Goal: Use online tool/utility

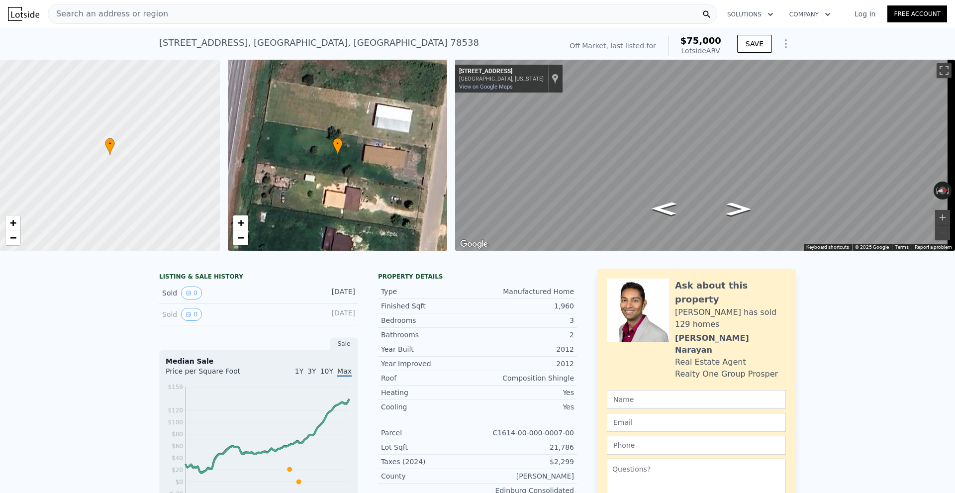
drag, startPoint x: 126, startPoint y: 159, endPoint x: 100, endPoint y: -43, distance: 204.1
click at [166, 16] on div "Search an address or region" at bounding box center [383, 14] width 670 height 20
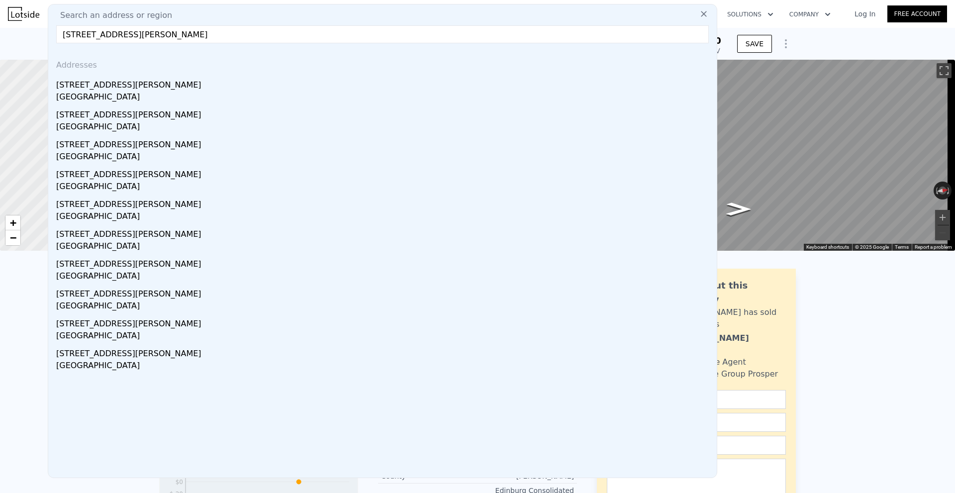
type input "[STREET_ADDRESS][PERSON_NAME]"
click at [170, 87] on div "[STREET_ADDRESS][PERSON_NAME]" at bounding box center [384, 83] width 657 height 16
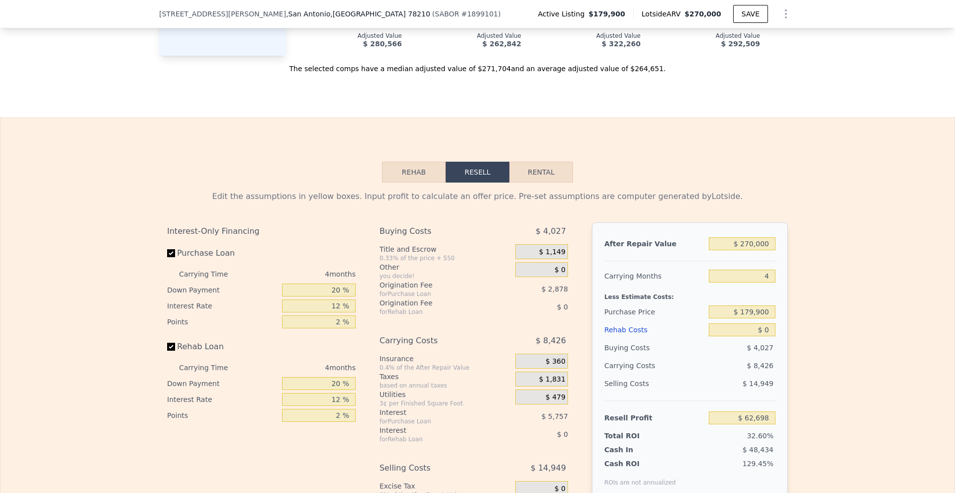
scroll to position [669, 0]
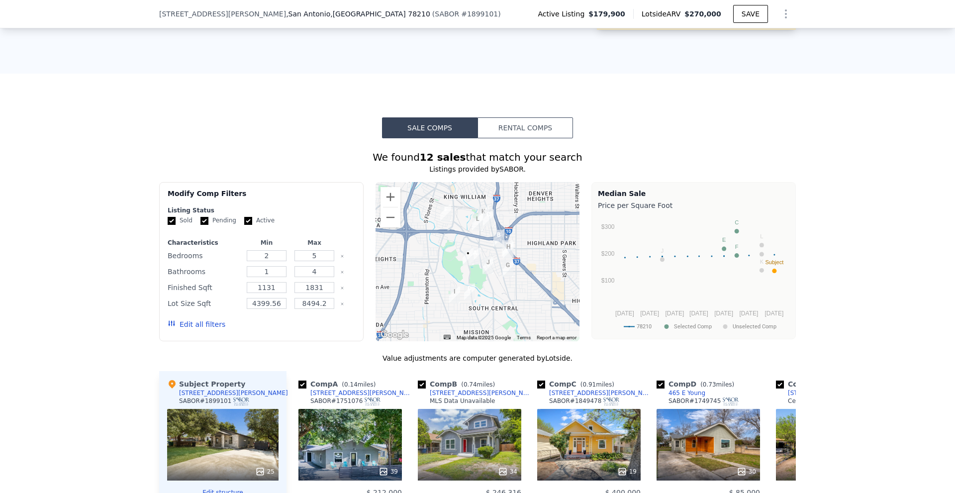
drag, startPoint x: 841, startPoint y: 355, endPoint x: 795, endPoint y: 90, distance: 269.5
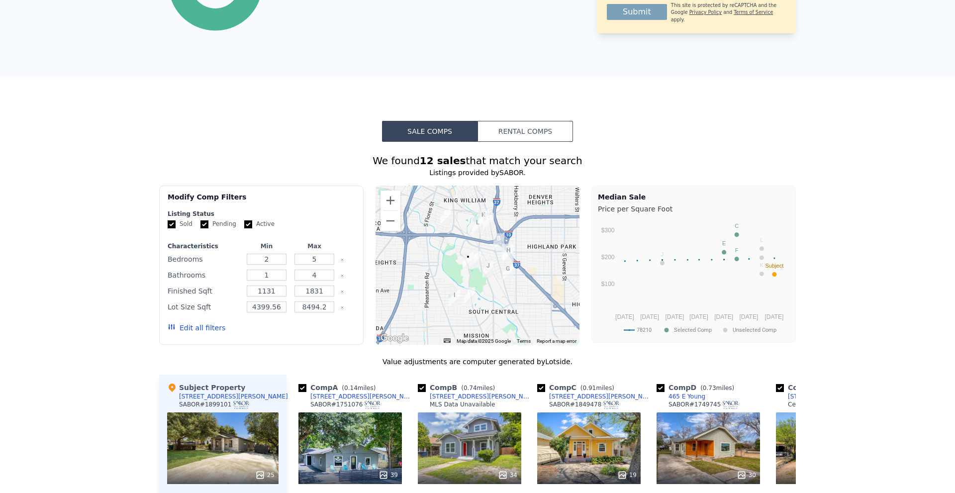
scroll to position [0, 0]
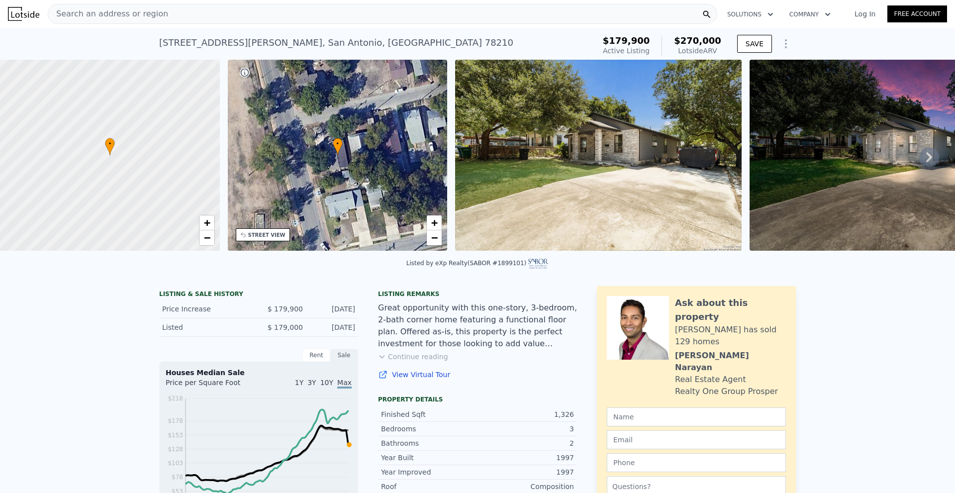
click at [520, 174] on img at bounding box center [598, 155] width 287 height 191
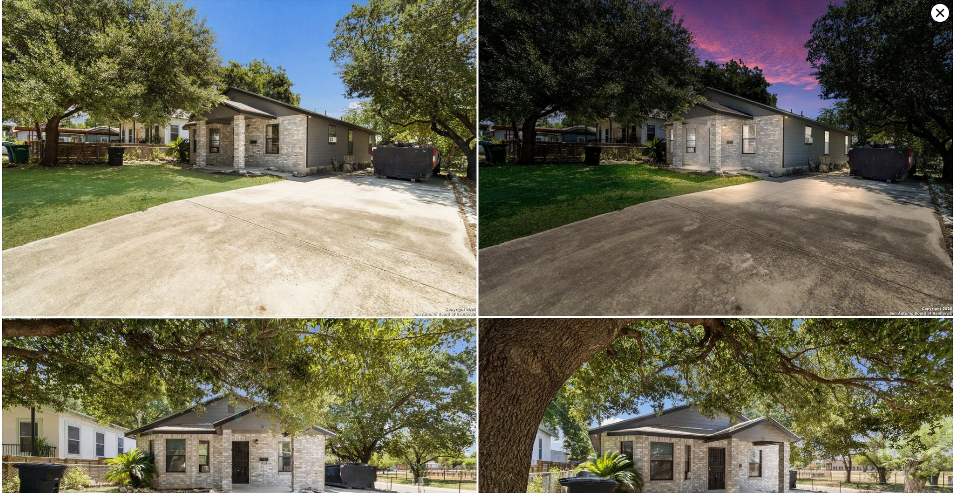
click at [935, 11] on icon at bounding box center [940, 13] width 18 height 18
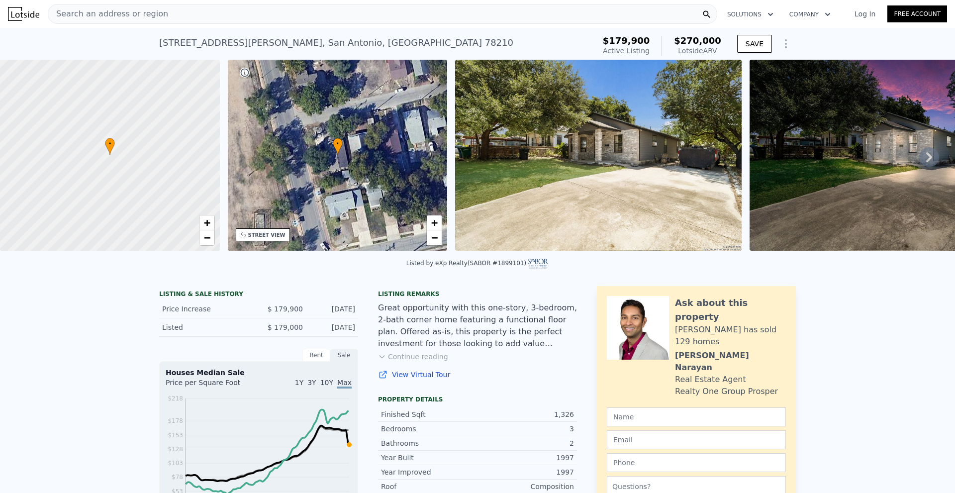
click at [340, 278] on div "Listed by eXp Realty (SABOR #1899101)" at bounding box center [477, 266] width 955 height 24
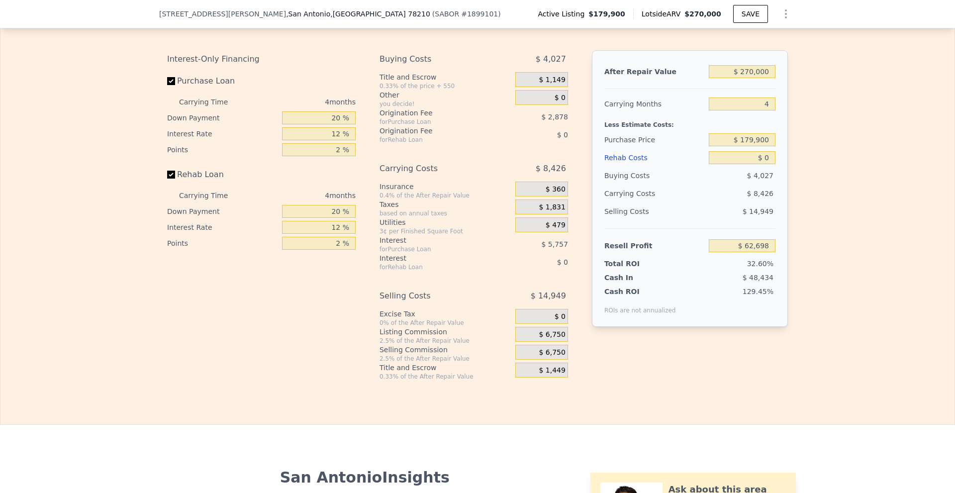
scroll to position [1439, 0]
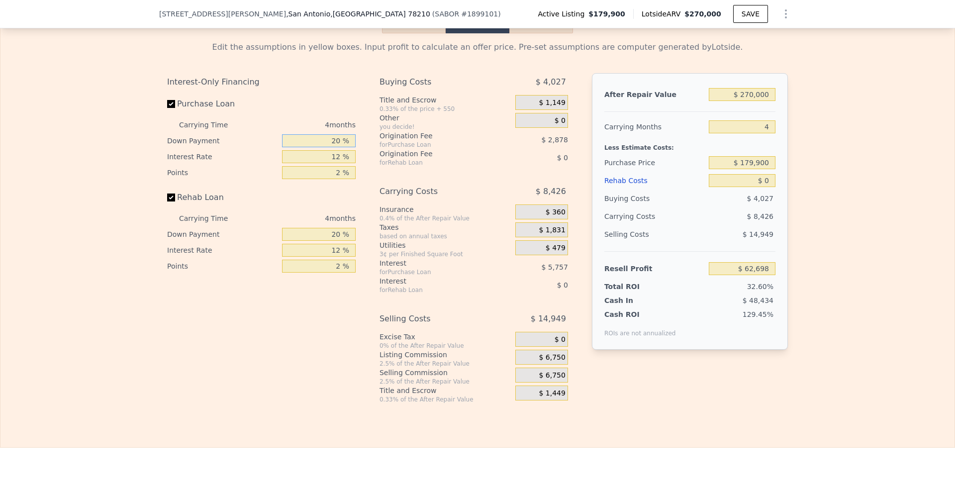
click at [333, 147] on input "20 %" at bounding box center [319, 140] width 74 height 13
type input "10 %"
type input "1 %"
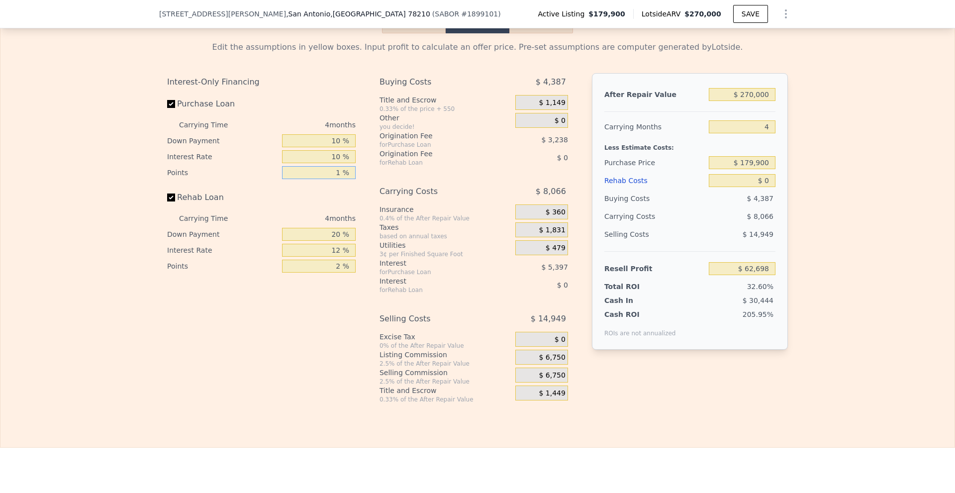
type input "$ 62,698"
type input "1 %"
type input "$ 64,317"
type input "10 %"
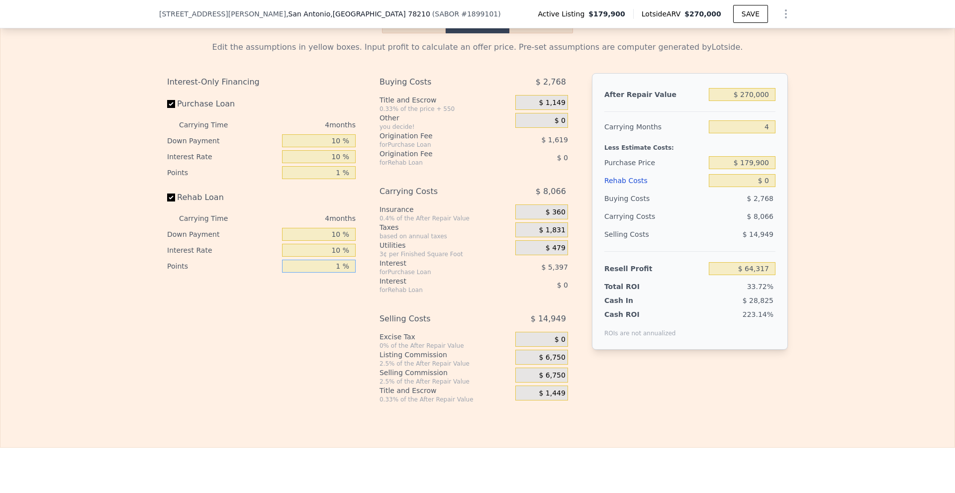
type input "1 %"
drag, startPoint x: 743, startPoint y: 106, endPoint x: 749, endPoint y: 107, distance: 6.0
click at [749, 101] on input "$ 270,000" at bounding box center [742, 94] width 67 height 13
type input "$ 230,000"
type input "$ 26,503"
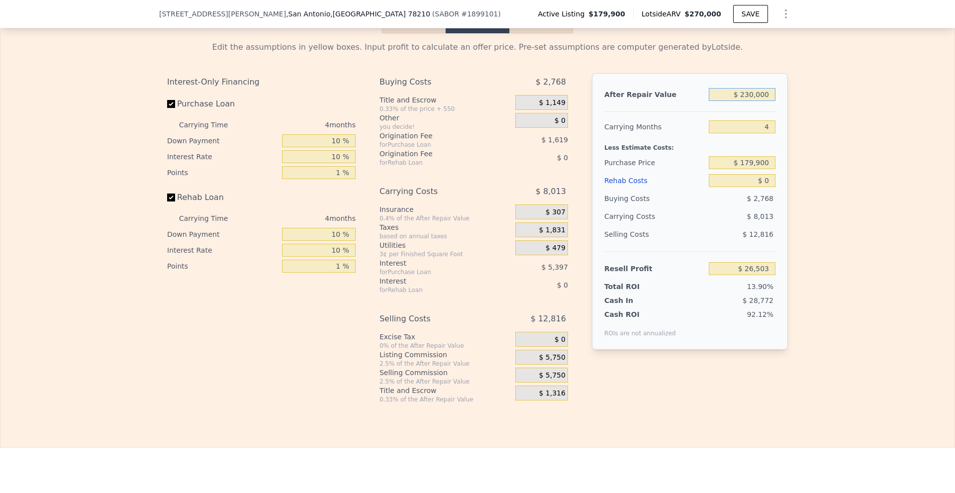
type input "$ 230,000"
click at [791, 148] on div "Edit the assumptions in yellow boxes. Input profit to calculate an offer price.…" at bounding box center [477, 218] width 637 height 370
click at [550, 362] on span "$ 5,750" at bounding box center [552, 357] width 26 height 9
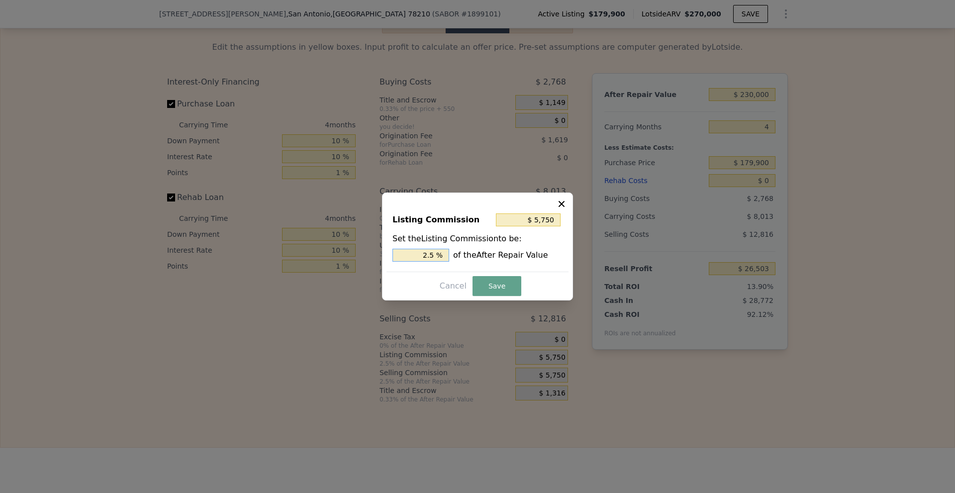
click at [430, 253] on input "2.5 %" at bounding box center [420, 255] width 57 height 13
type input "$ 3,450"
type input "1.5 %"
click at [495, 285] on button "Save" at bounding box center [497, 286] width 49 height 20
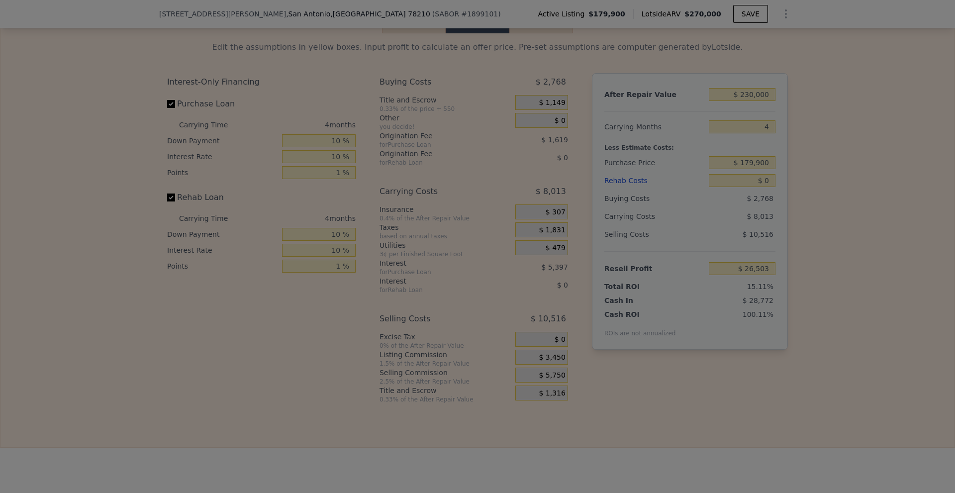
type input "$ 28,803"
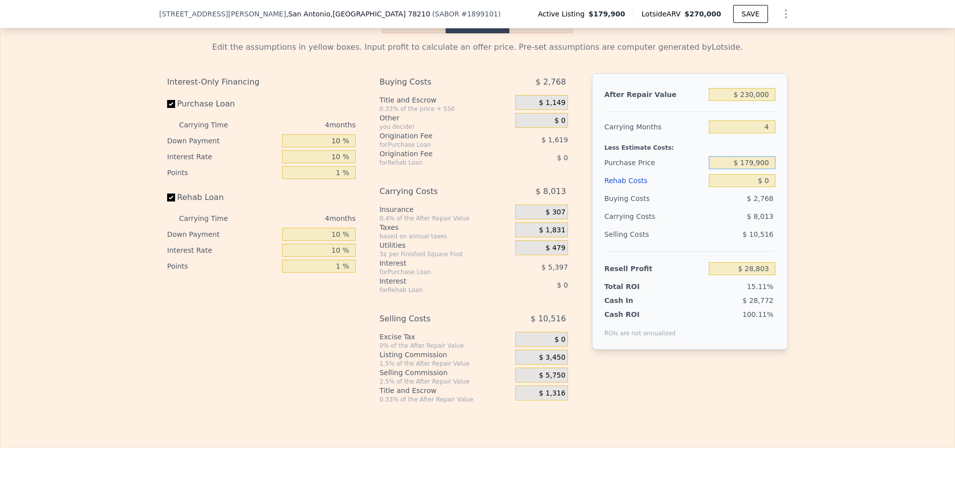
drag, startPoint x: 742, startPoint y: 176, endPoint x: 751, endPoint y: 177, distance: 9.5
click at [751, 169] on input "$ 179,900" at bounding box center [742, 162] width 67 height 13
click at [764, 187] on input "$ 0" at bounding box center [742, 180] width 67 height 13
click at [762, 187] on input "$ 0" at bounding box center [742, 180] width 67 height 13
type input "$ 60"
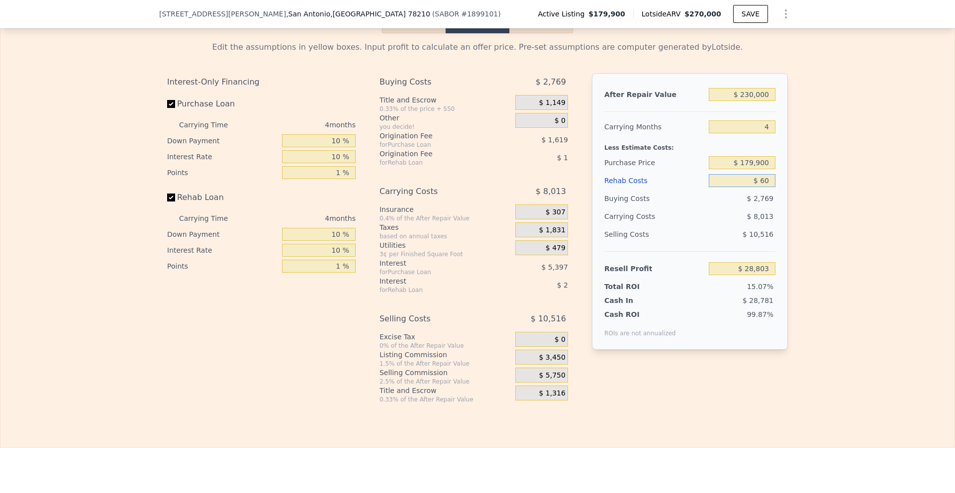
type input "$ 28,742"
type input "$ 6,000"
type input "$ 22,569"
type input "$ 60,000"
type input "-$ 33,537"
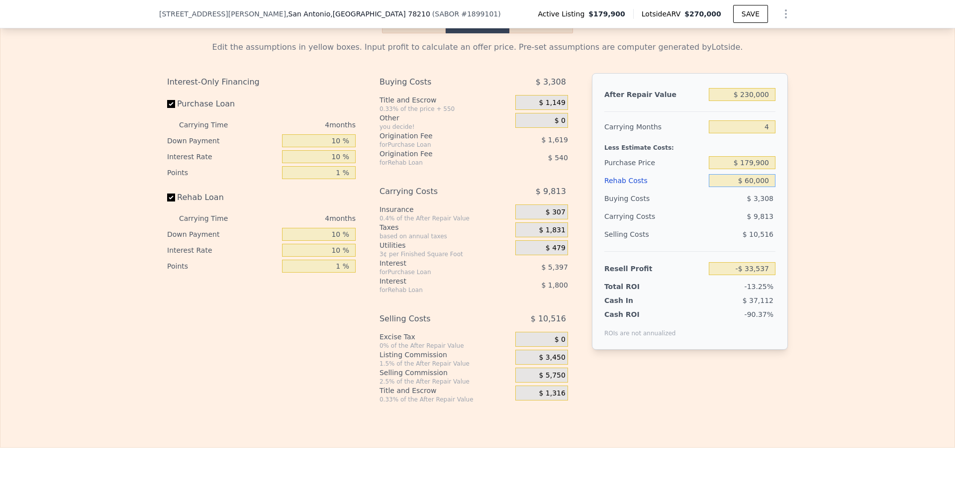
type input "$ 60,000"
click at [809, 218] on div "Edit the assumptions in yellow boxes. Input profit to calculate an offer price.…" at bounding box center [477, 218] width 954 height 370
click at [748, 169] on input "$ 179,900" at bounding box center [742, 162] width 67 height 13
type input "$ 139,900"
click at [844, 203] on div "Edit the assumptions in yellow boxes. Input profit to calculate an offer price.…" at bounding box center [477, 218] width 954 height 370
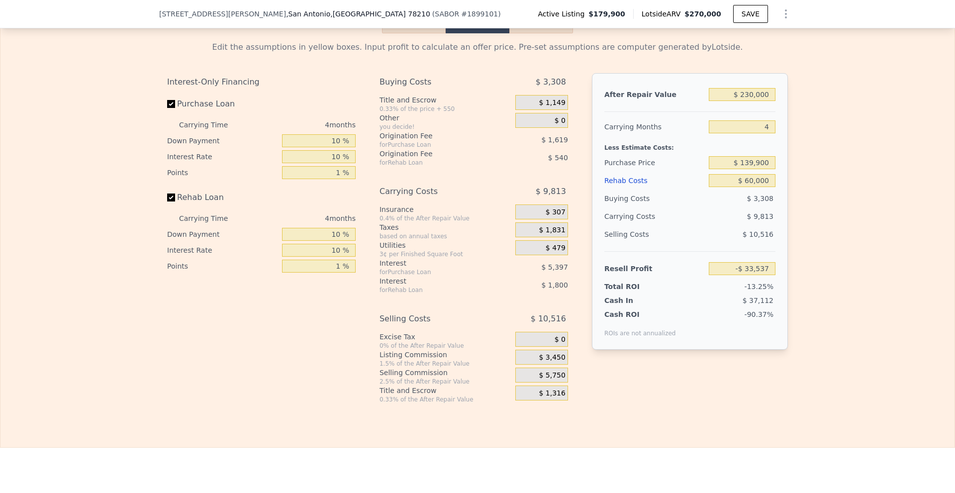
type input "$ 8,156"
click at [745, 169] on input "$ 139,900" at bounding box center [742, 162] width 67 height 13
click at [748, 169] on input "$ 139,900" at bounding box center [742, 162] width 67 height 13
type input "$ 129,900"
click at [824, 193] on div "Edit the assumptions in yellow boxes. Input profit to calculate an offer price.…" at bounding box center [477, 218] width 954 height 370
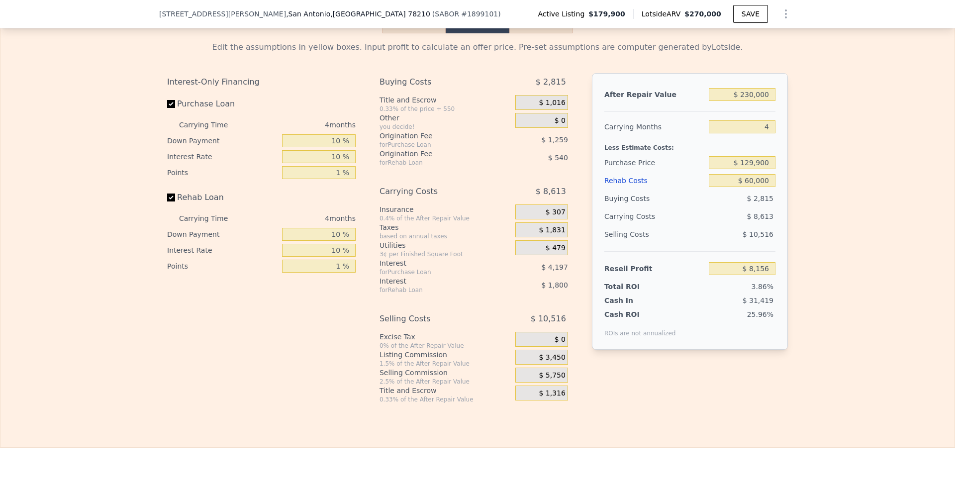
type input "$ 18,579"
click at [849, 205] on div "Edit the assumptions in yellow boxes. Input profit to calculate an offer price.…" at bounding box center [477, 218] width 954 height 370
